Goal: Check status: Check status

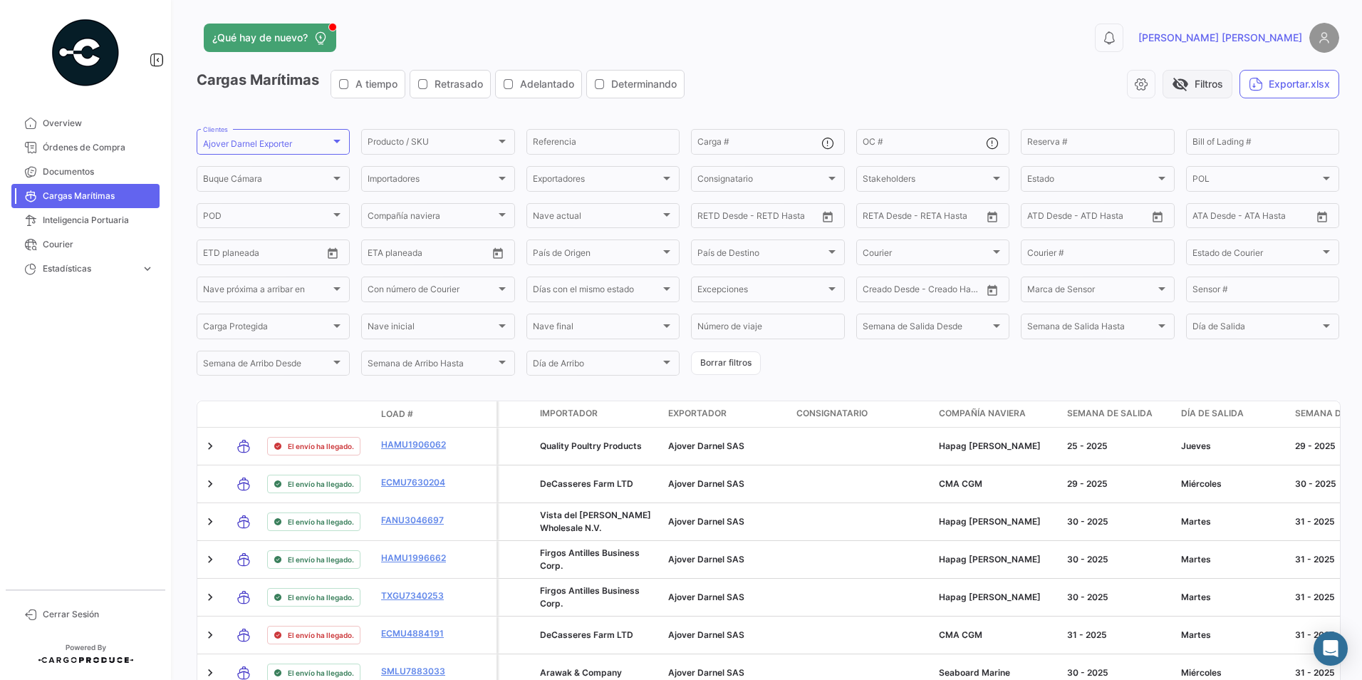
click at [1176, 78] on span "visibility_off" at bounding box center [1180, 84] width 17 height 17
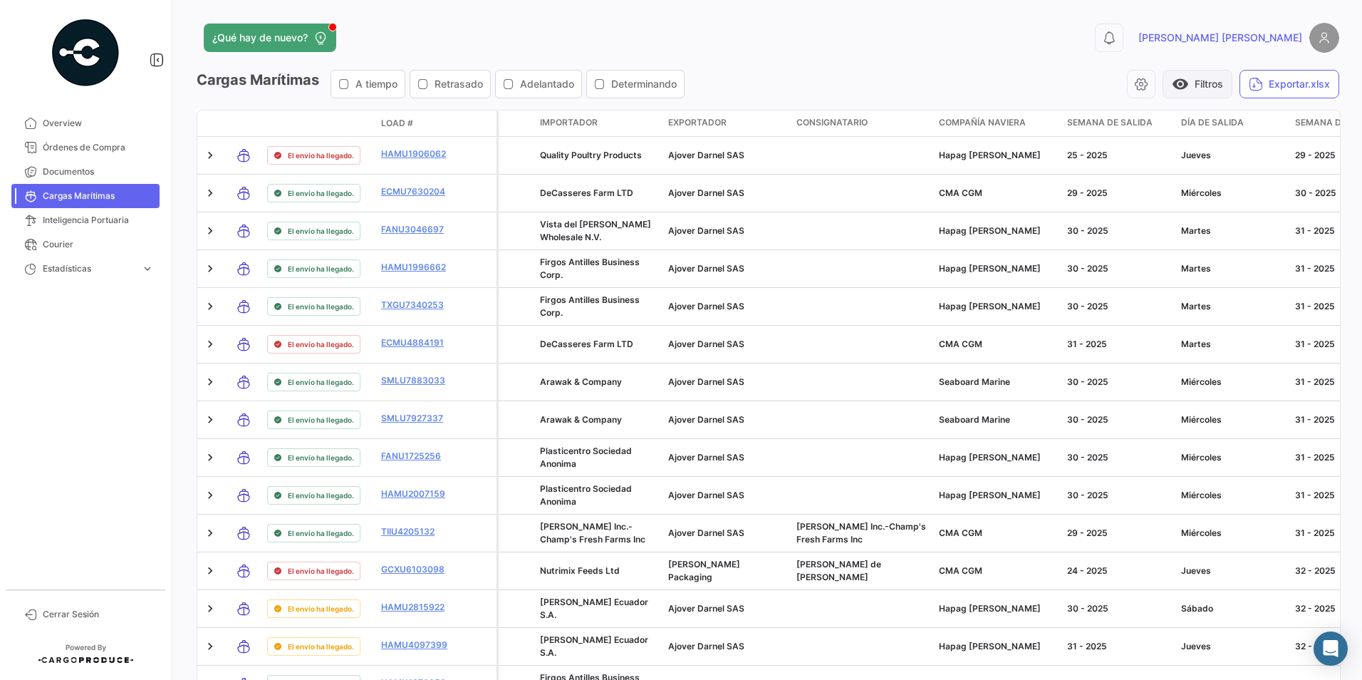
click at [1177, 78] on span "visibility" at bounding box center [1180, 84] width 17 height 17
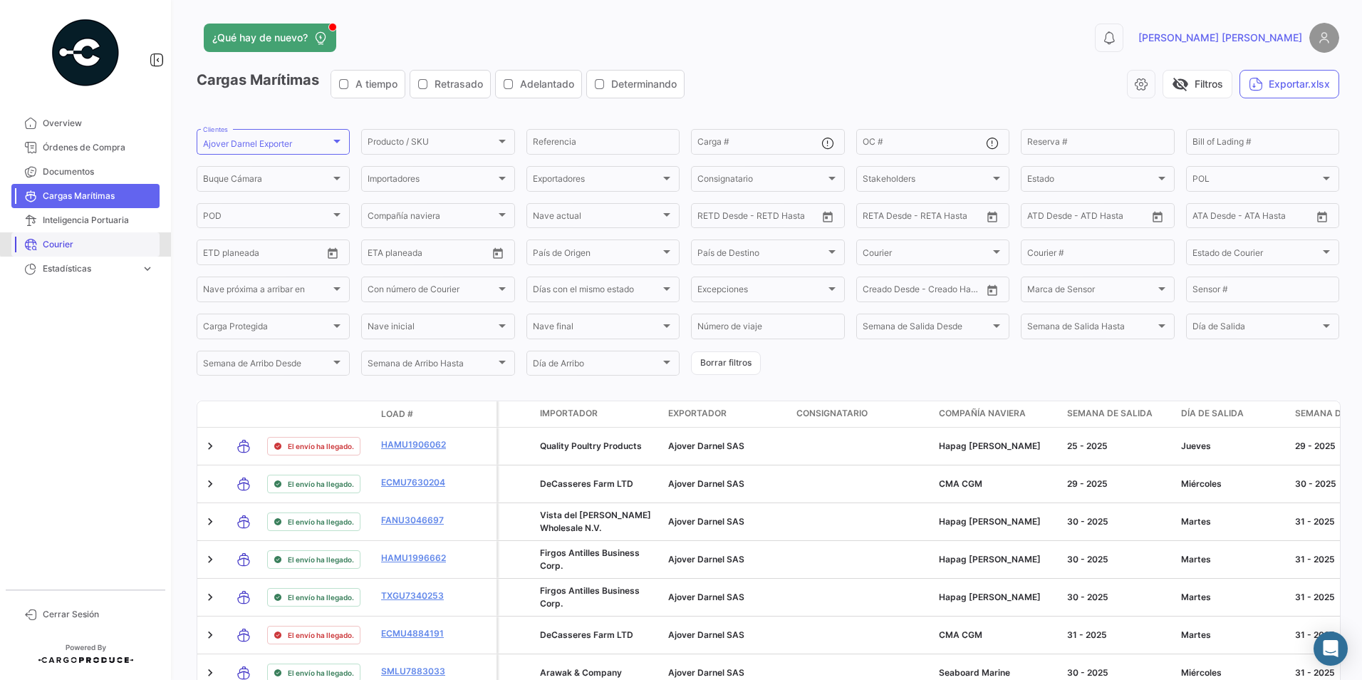
click at [108, 237] on link "Courier" at bounding box center [85, 244] width 148 height 24
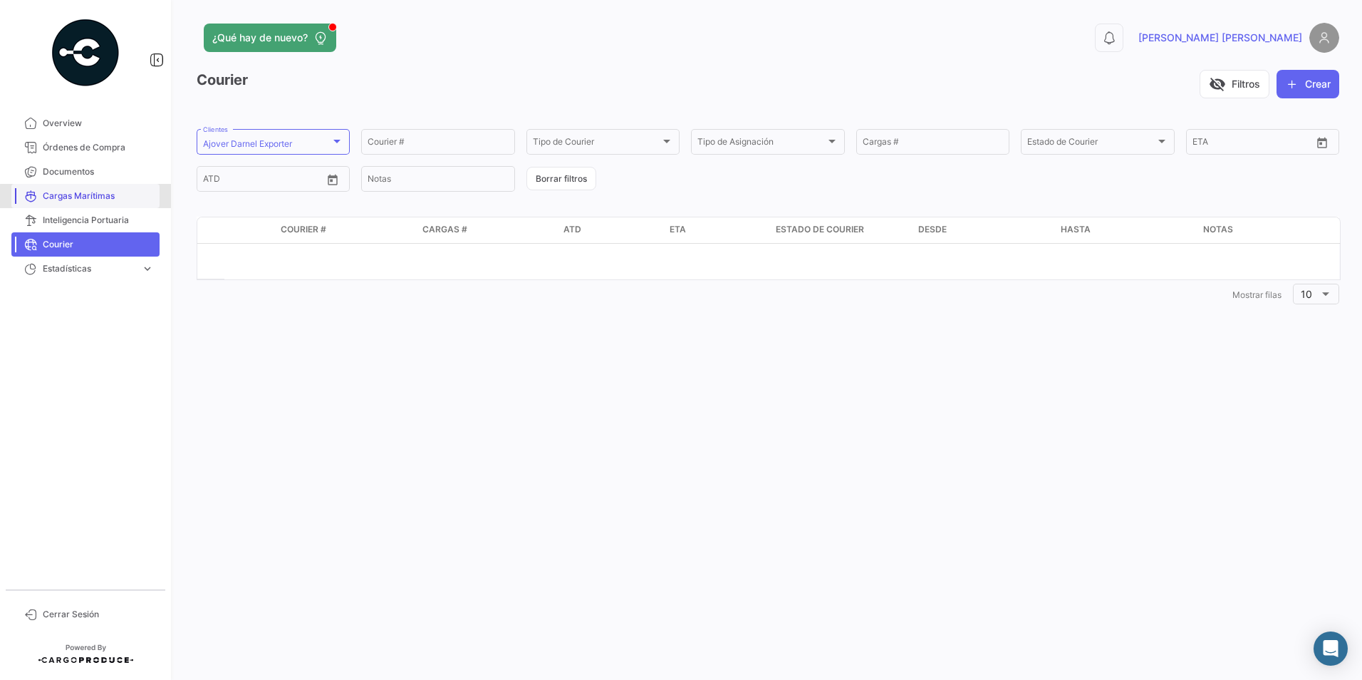
click at [95, 201] on span "Cargas Marítimas" at bounding box center [98, 196] width 111 height 13
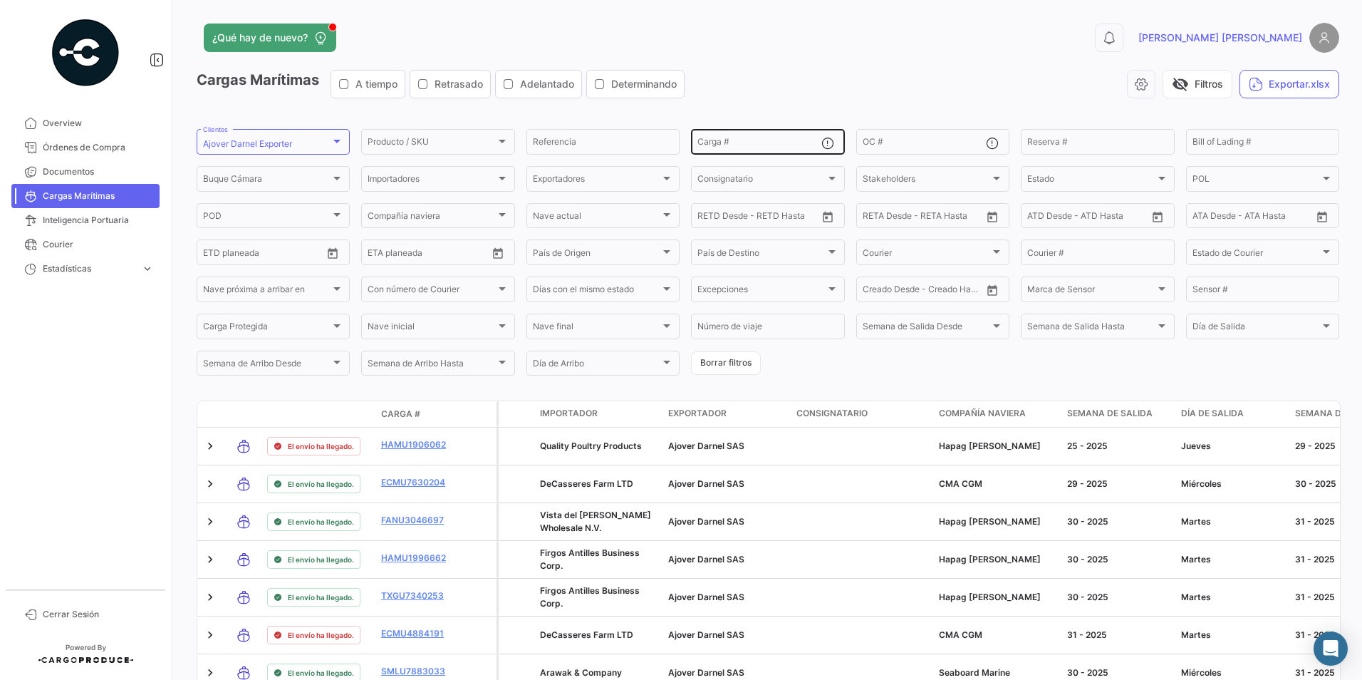
click at [739, 138] on div "Carga #" at bounding box center [759, 141] width 123 height 28
paste input "ECMU 7601058"
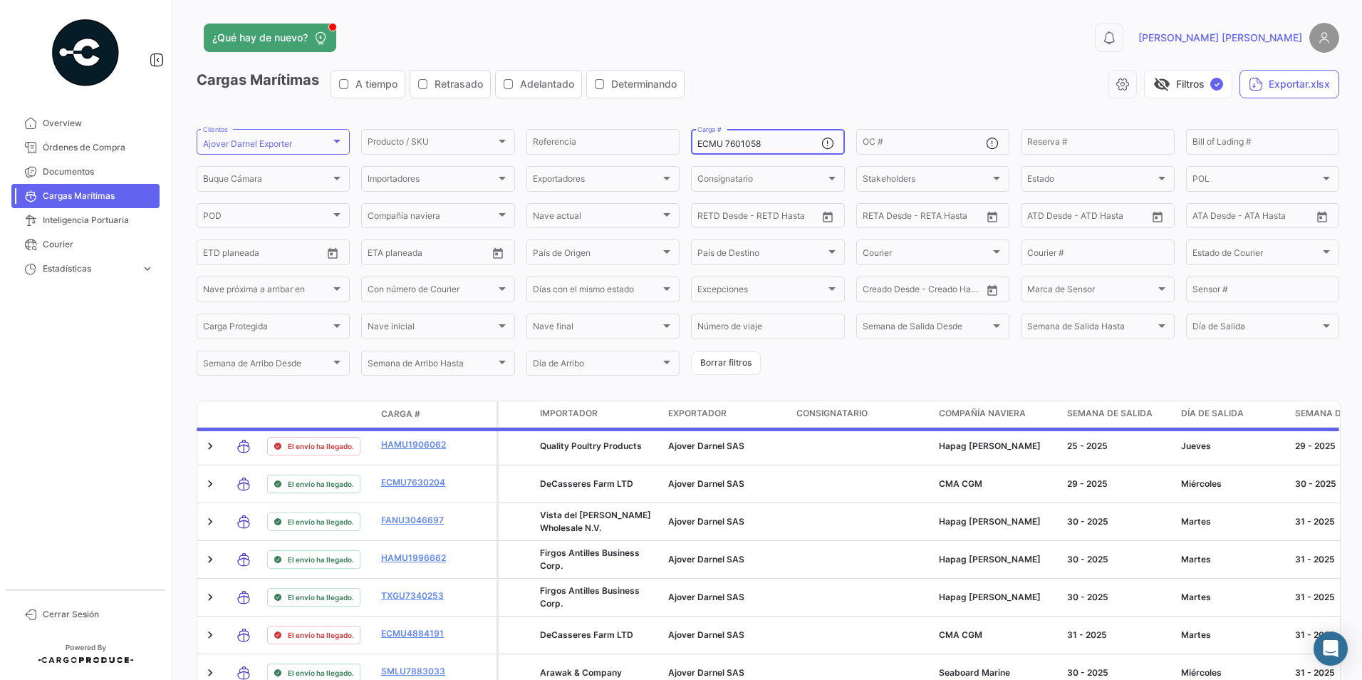
click at [725, 142] on input "ECMU 7601058" at bounding box center [759, 144] width 123 height 10
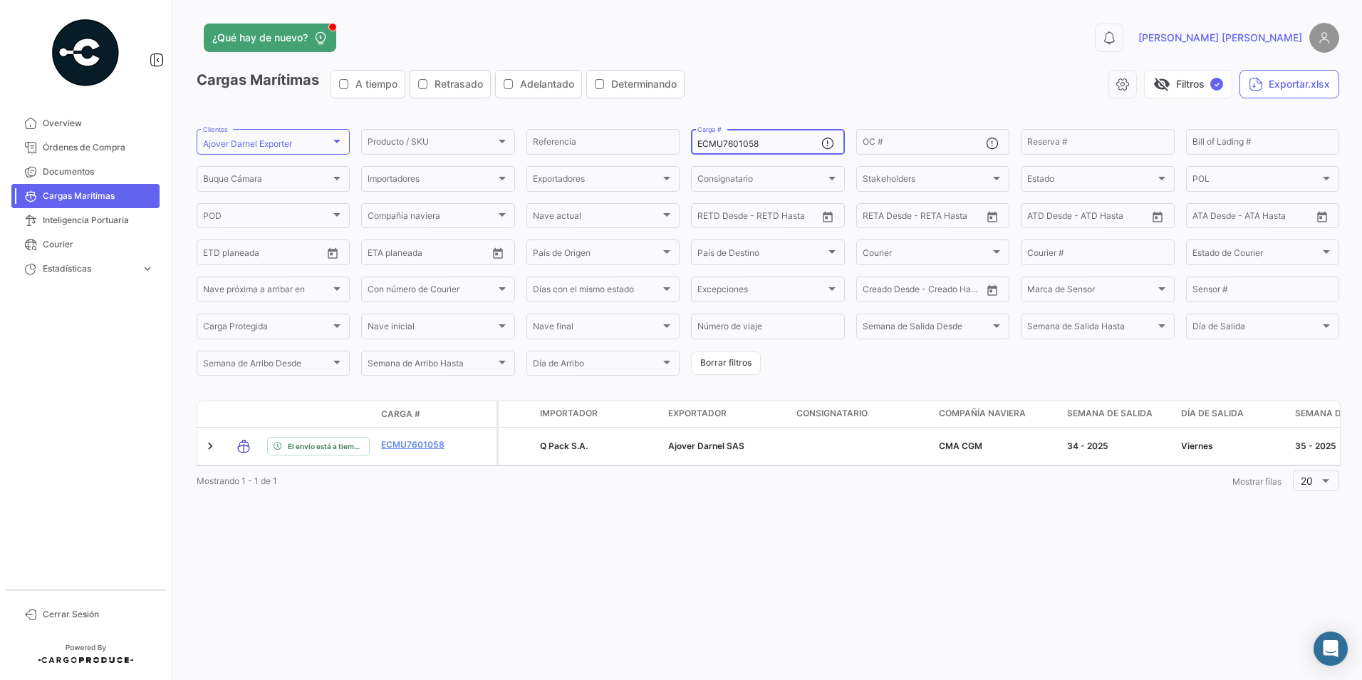
click at [721, 143] on input "ECMU7601058" at bounding box center [759, 144] width 123 height 10
paste input "GCXU 6297291"
click at [725, 142] on input "GCXU 6297291" at bounding box center [759, 144] width 123 height 10
drag, startPoint x: 678, startPoint y: 551, endPoint x: 1117, endPoint y: 551, distance: 439.6
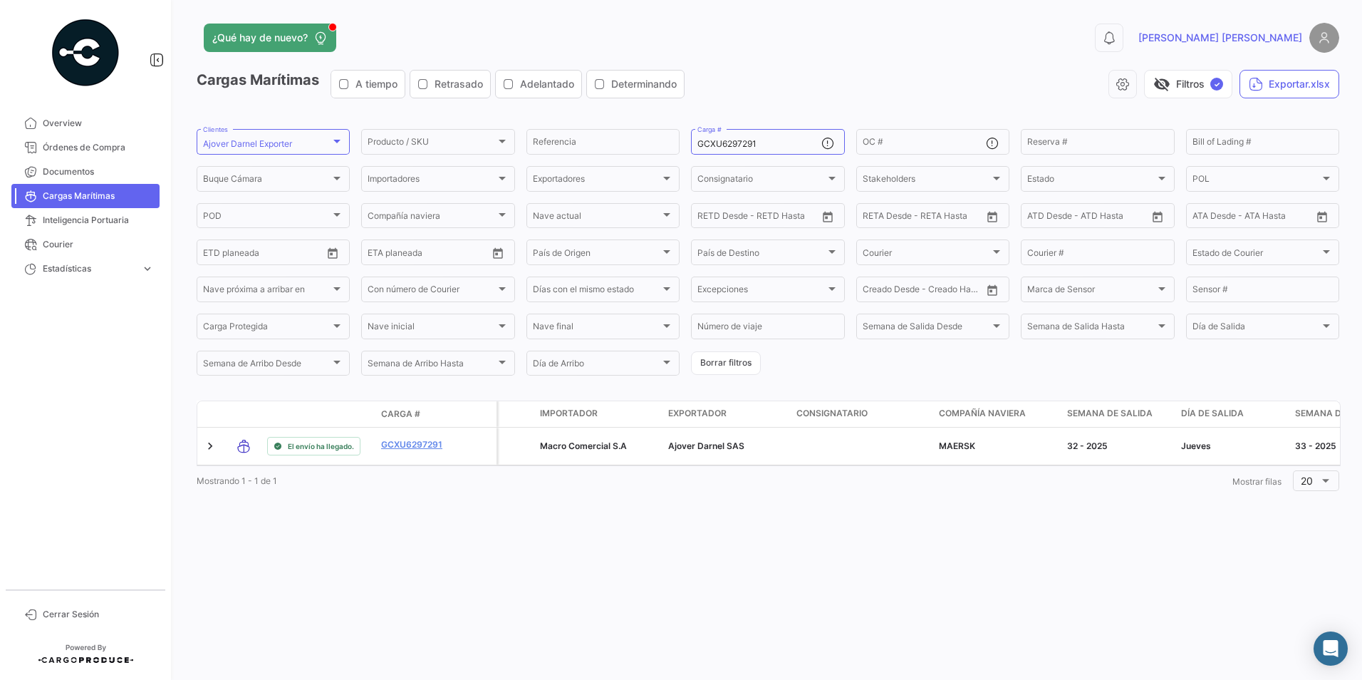
click at [1117, 551] on div "¿Qué hay de nuevo? 0 [PERSON_NAME] Marítimas A tiempo Retrasado Adelantado Dete…" at bounding box center [768, 340] width 1188 height 680
click at [733, 144] on input "GCXU6297291" at bounding box center [759, 144] width 123 height 10
paste input "MRSU 6933890"
click at [725, 142] on input "MRSU 6933890" at bounding box center [759, 144] width 123 height 10
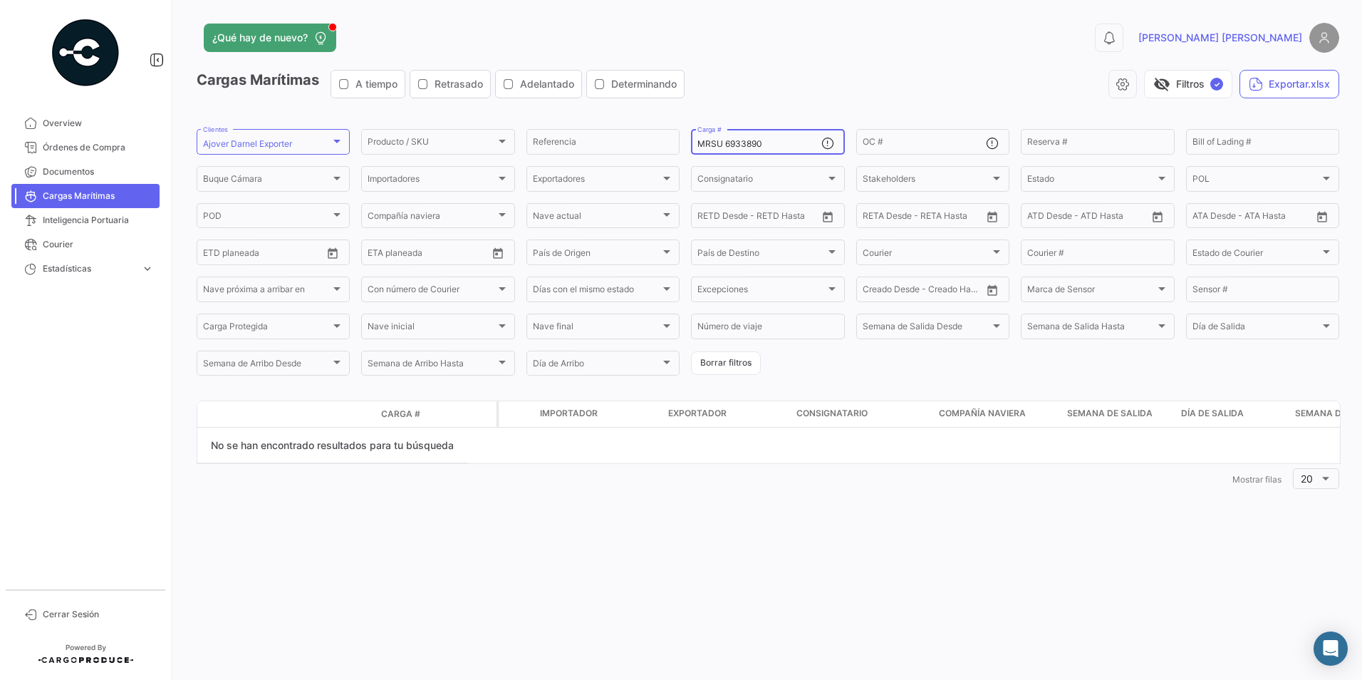
click at [740, 144] on input "MRSU 6933890" at bounding box center [759, 144] width 123 height 10
paste input "7669083"
click at [728, 145] on input "MRSU 7669083" at bounding box center [759, 144] width 123 height 10
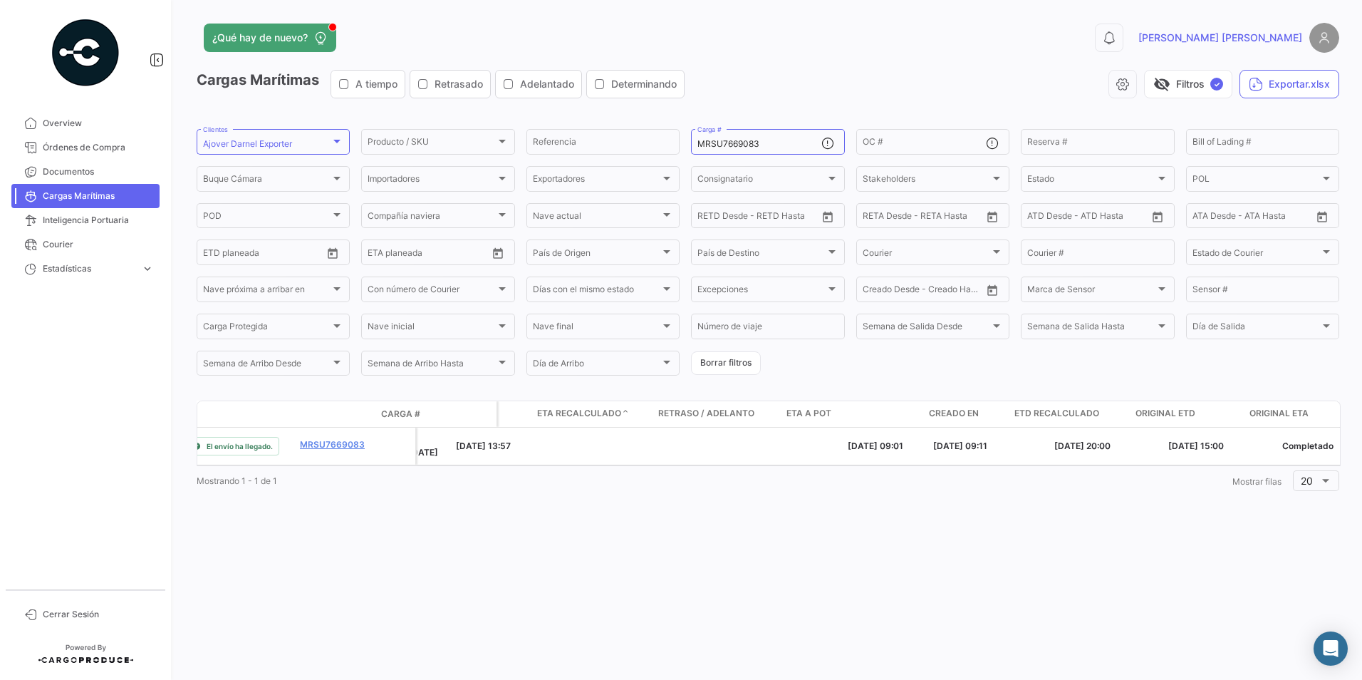
scroll to position [0, 1215]
click at [732, 138] on div "MRSU7669083 Carga #" at bounding box center [759, 141] width 123 height 28
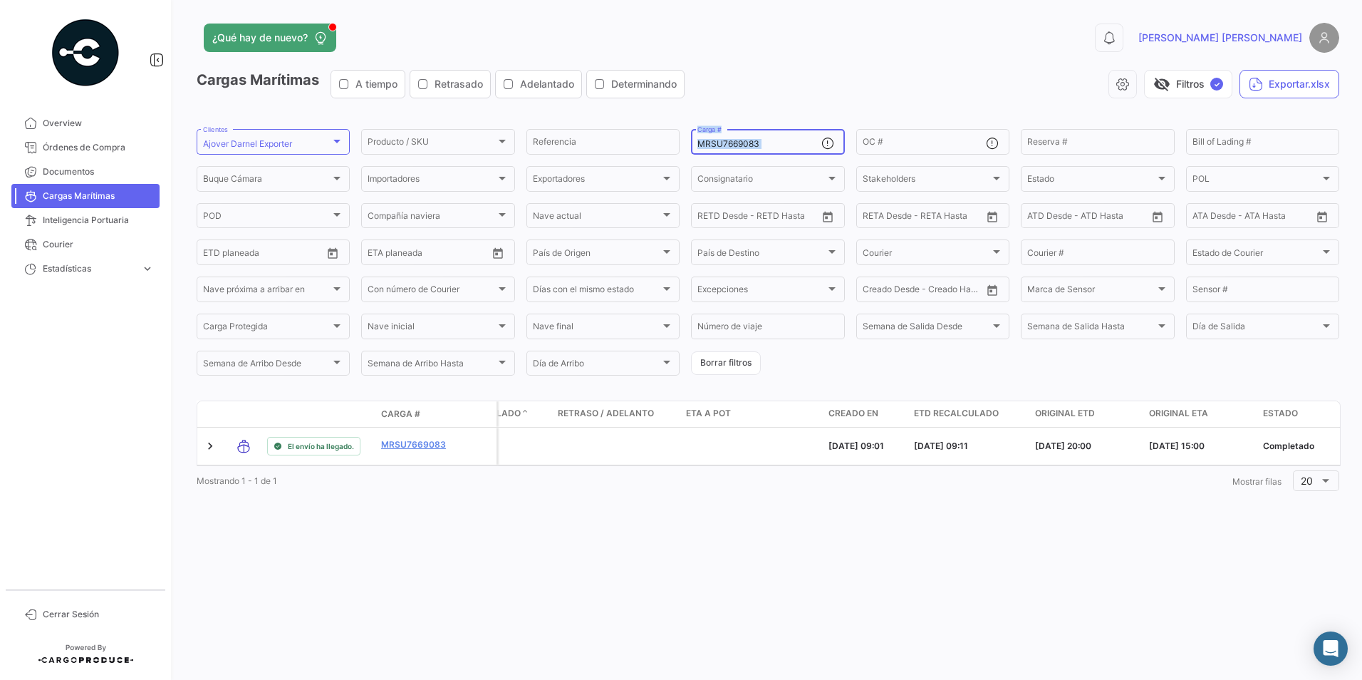
click at [732, 138] on div "MRSU7669083 Carga #" at bounding box center [759, 141] width 123 height 28
paste input "CAAU 8943463"
click at [725, 147] on input "MRSUCAAU 89434637669083" at bounding box center [759, 144] width 123 height 10
paste input "CAAU 8943463"
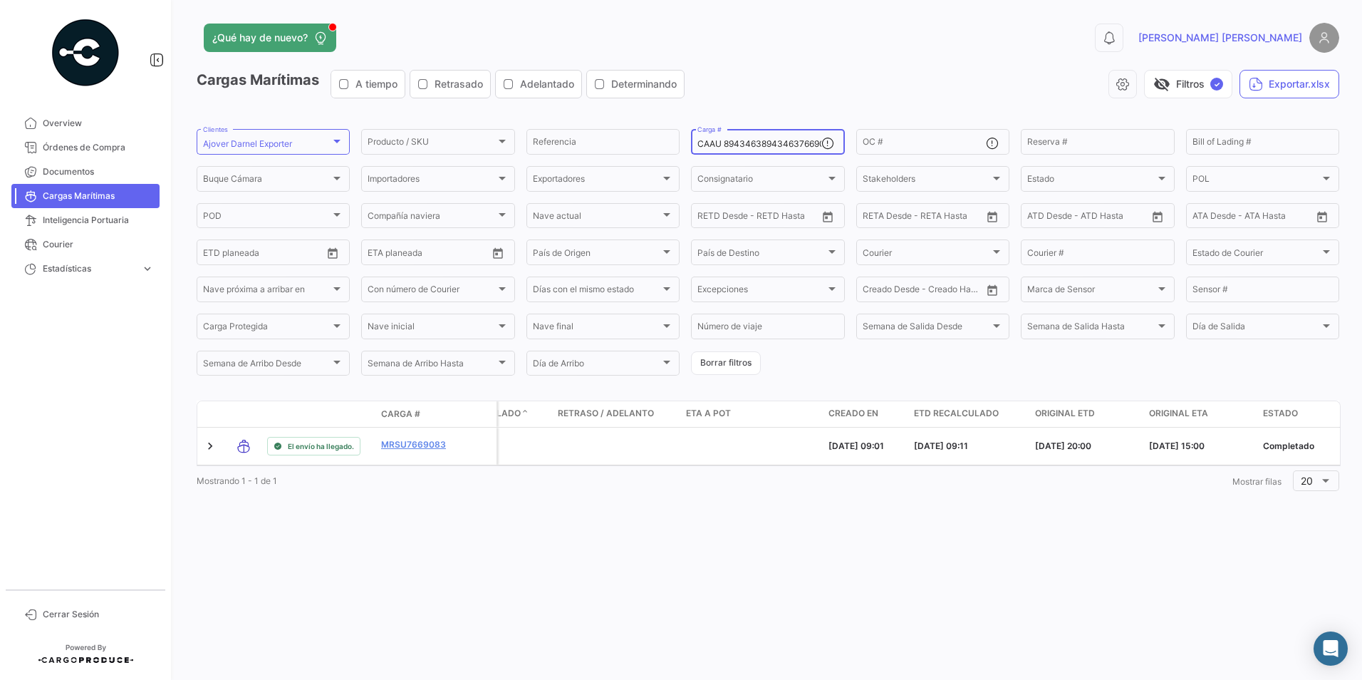
click at [726, 147] on input "CAAU 894346389434637669083" at bounding box center [759, 144] width 123 height 10
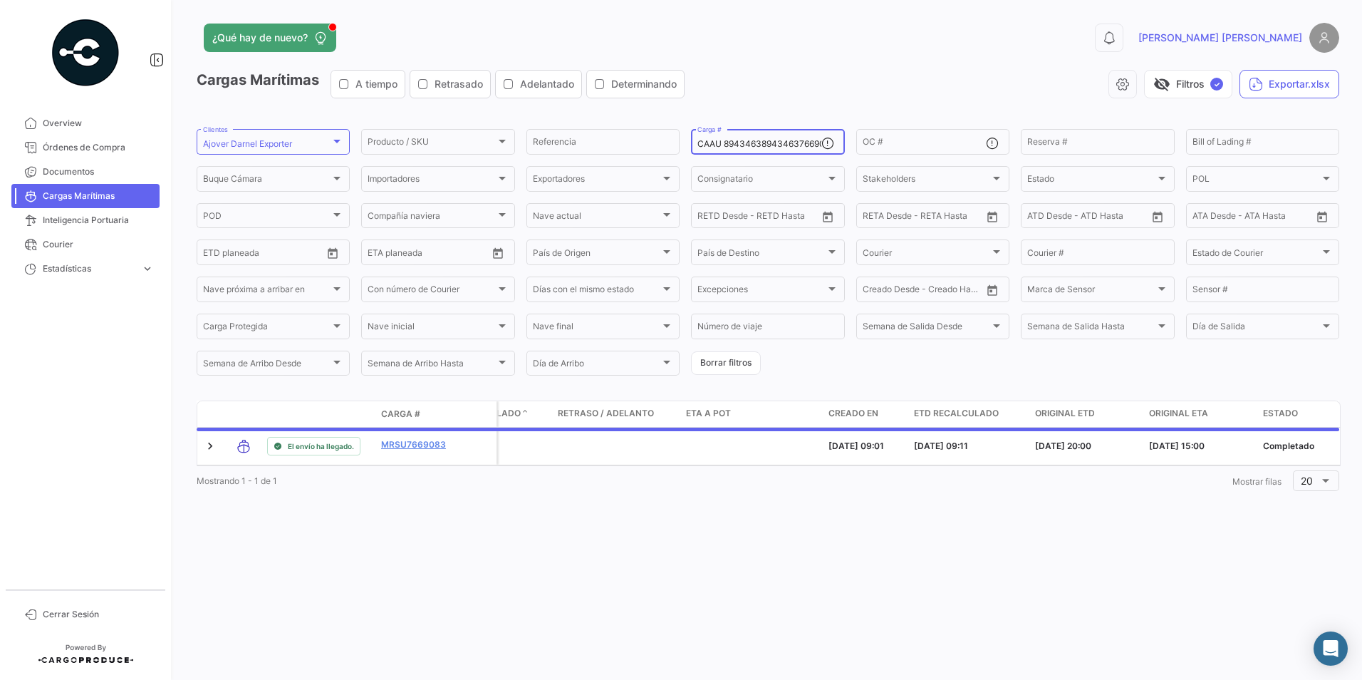
paste input
click at [726, 147] on input "CAAU 8943463" at bounding box center [759, 144] width 123 height 10
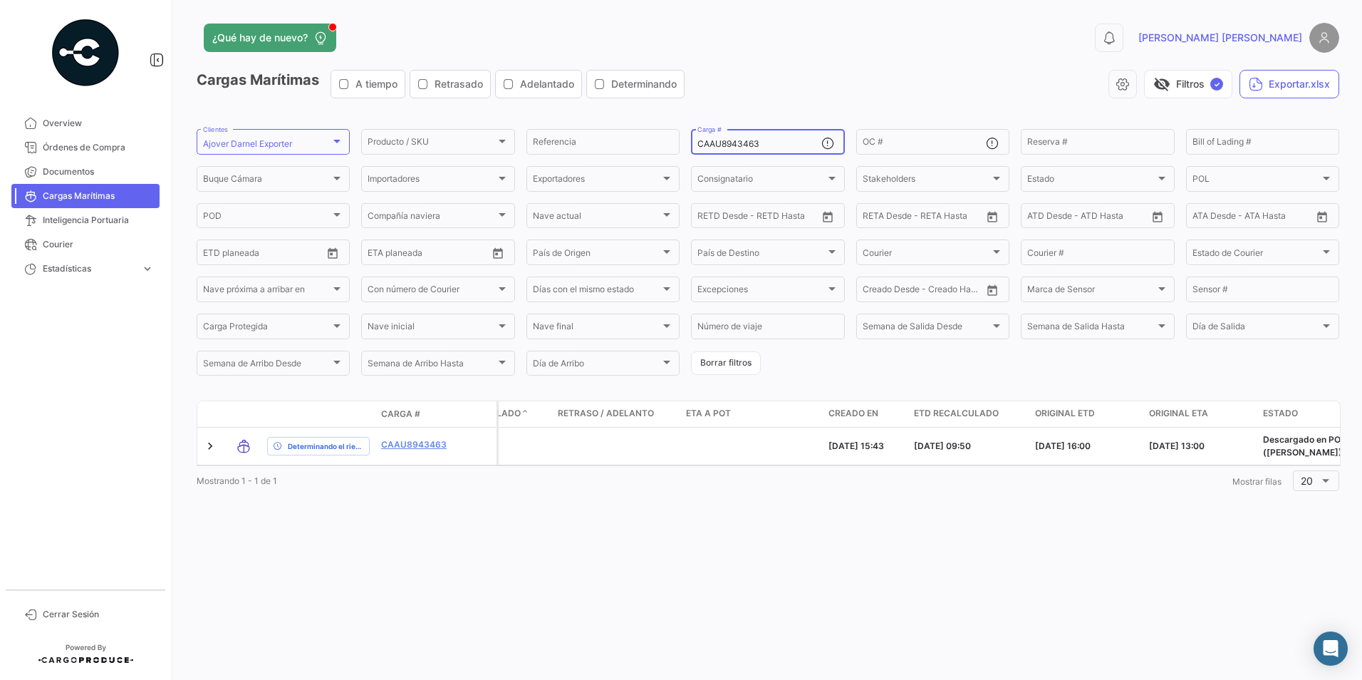
type input "CAAU8943463"
